Goal: Task Accomplishment & Management: Complete application form

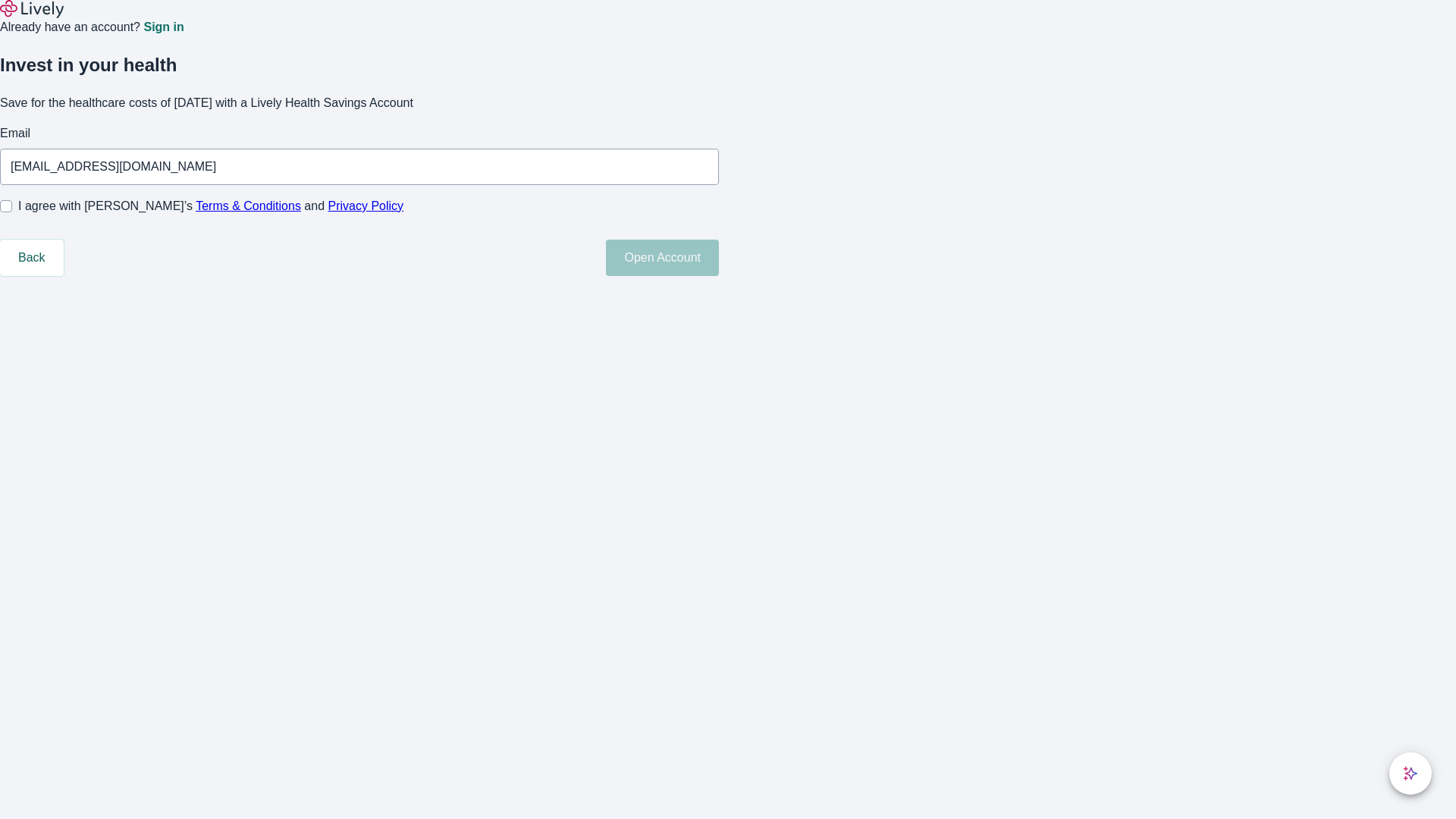
click at [13, 213] on input "I agree with Lively’s Terms & Conditions and Privacy Policy" at bounding box center [6, 206] width 13 height 13
checkbox input "true"
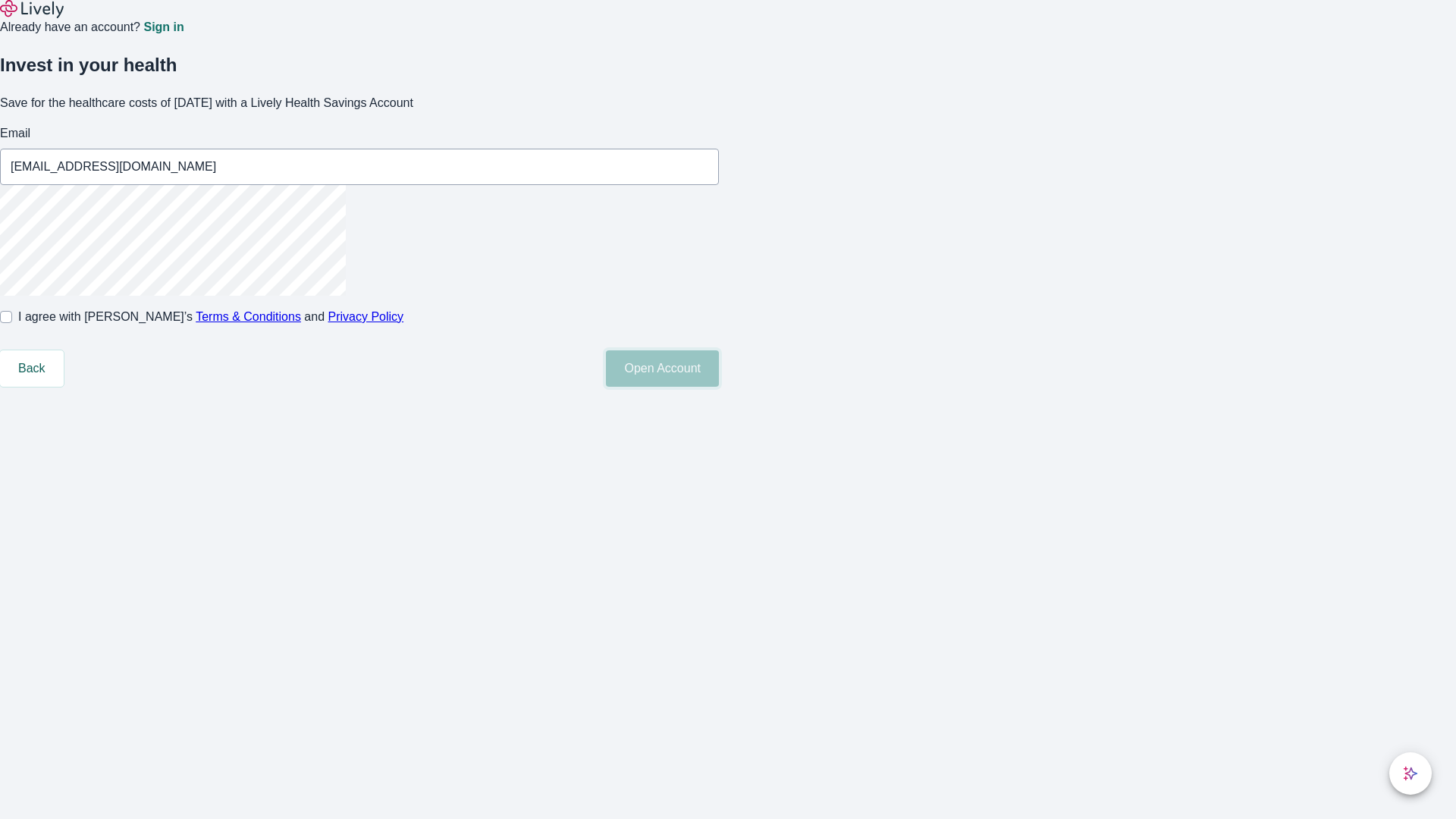
click at [719, 387] on button "Open Account" at bounding box center [662, 369] width 113 height 37
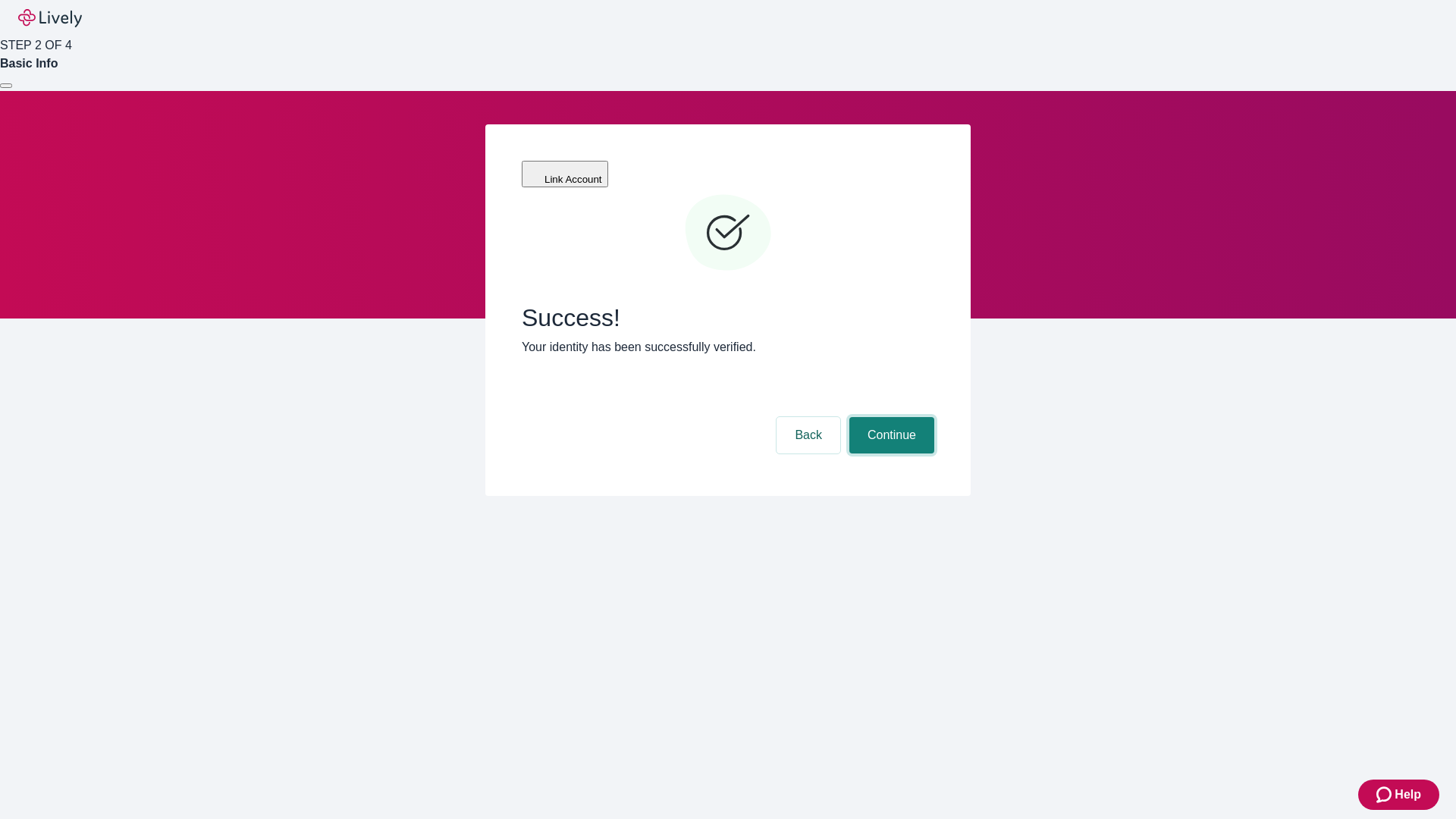
click at [890, 417] on button "Continue" at bounding box center [891, 435] width 85 height 37
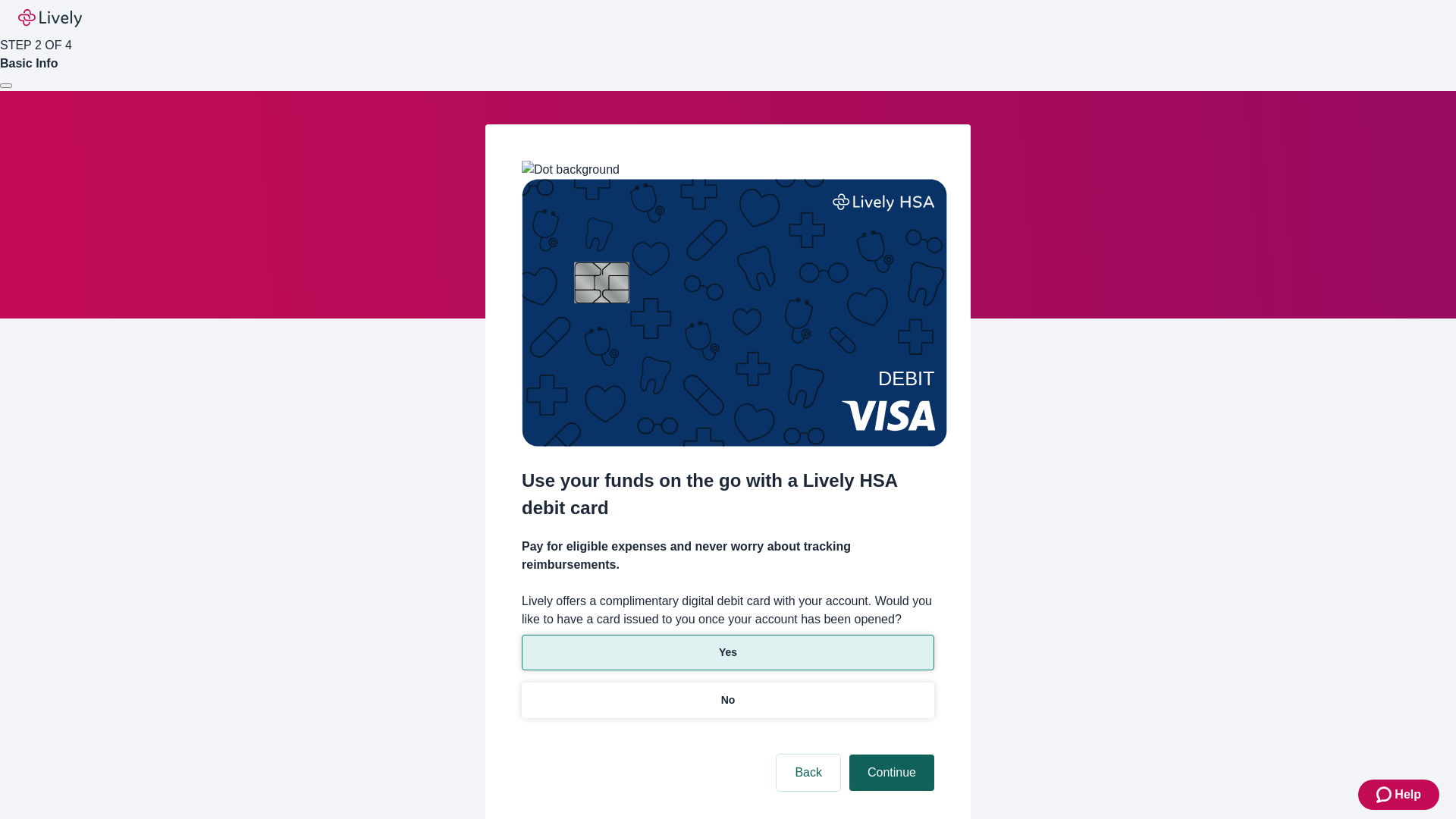
click at [727, 692] on p "No" at bounding box center [728, 700] width 14 height 16
click at [890, 755] on button "Continue" at bounding box center [891, 773] width 85 height 37
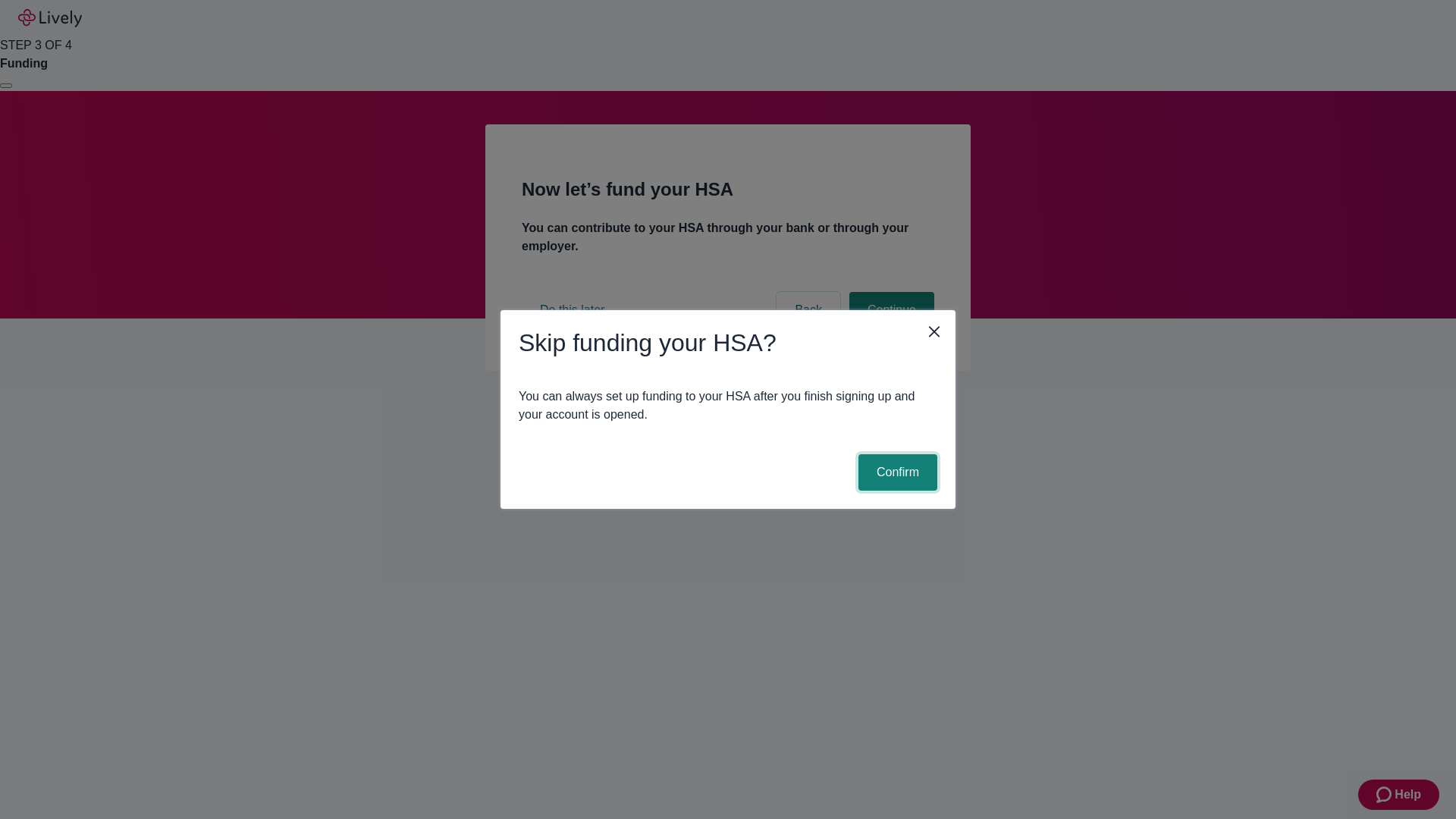
click at [896, 473] on button "Confirm" at bounding box center [897, 473] width 79 height 37
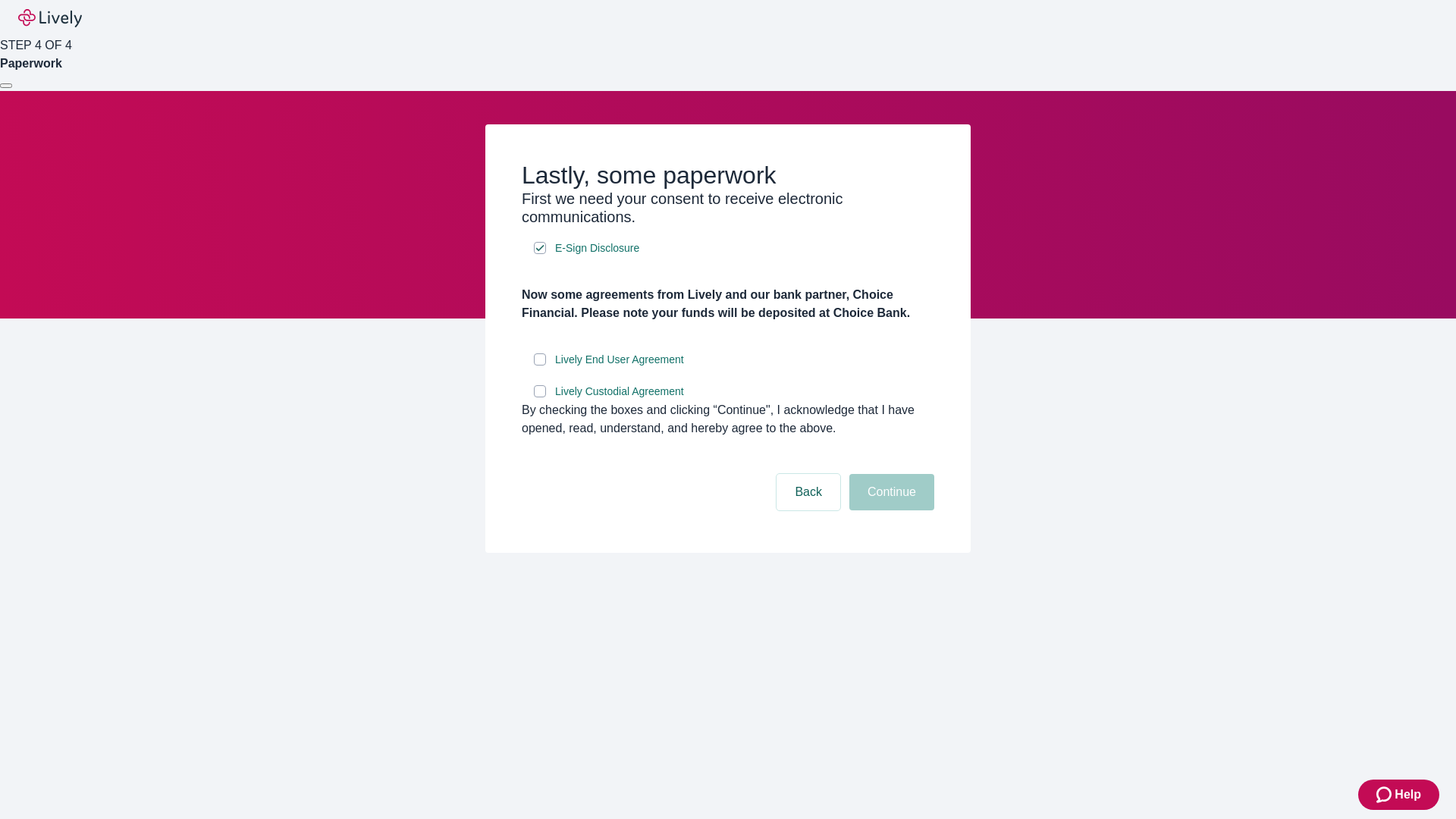
click at [540, 365] on input "Lively End User Agreement" at bounding box center [540, 359] width 13 height 13
checkbox input "true"
click at [540, 397] on input "Lively Custodial Agreement" at bounding box center [540, 391] width 13 height 13
checkbox input "true"
click at [890, 510] on button "Continue" at bounding box center [891, 492] width 85 height 37
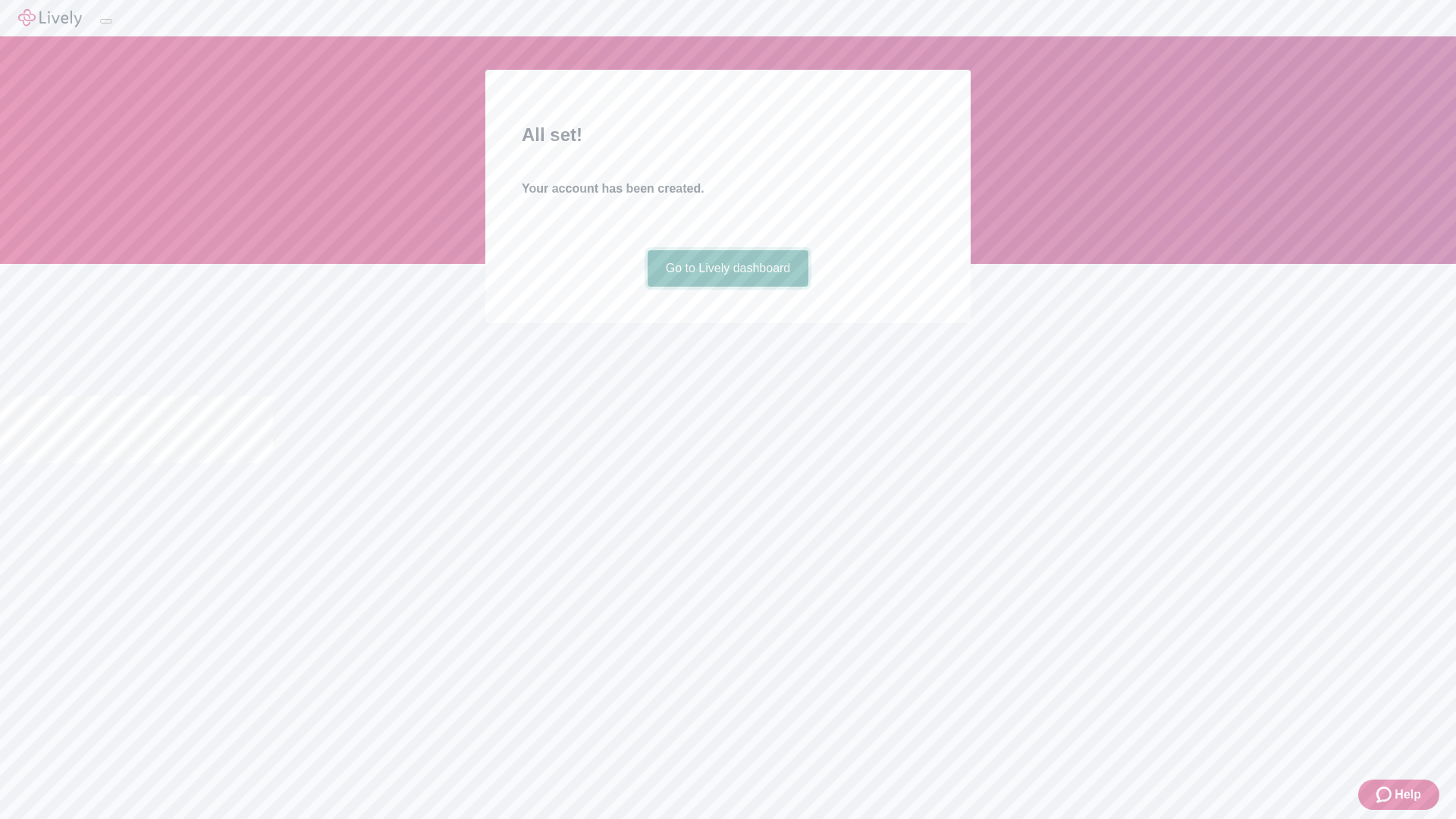
click at [727, 287] on link "Go to Lively dashboard" at bounding box center [729, 269] width 162 height 37
